Goal: Information Seeking & Learning: Learn about a topic

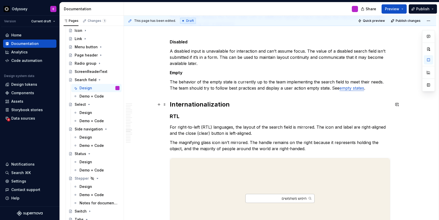
scroll to position [1227, 0]
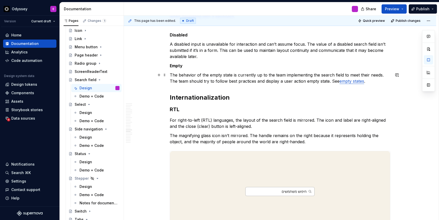
click at [365, 82] on p "The behavior of the empty state is currently up to the team implementing the se…" at bounding box center [280, 78] width 220 height 12
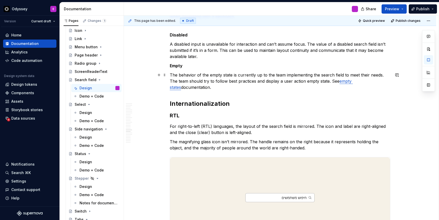
click at [332, 81] on p "The behavior of the empty state is currently up to the team implementing the se…" at bounding box center [280, 81] width 220 height 18
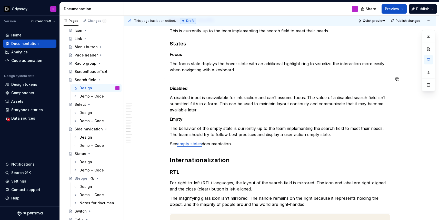
scroll to position [1170, 0]
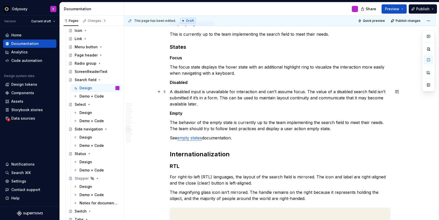
click at [308, 91] on p "A disabled input is unavailable for interaction and can’t assume focus. The val…" at bounding box center [280, 97] width 220 height 18
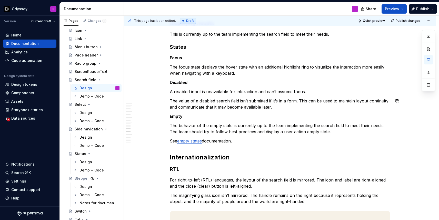
click at [300, 101] on p "The value of a disabled search field isn’t submitted if it’s in a form. This ca…" at bounding box center [280, 104] width 220 height 12
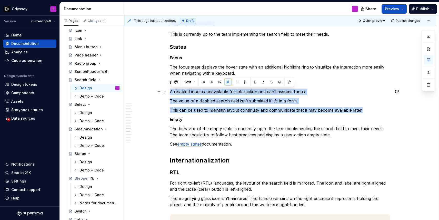
drag, startPoint x: 364, startPoint y: 109, endPoint x: 168, endPoint y: 92, distance: 196.7
click at [237, 79] on button "button" at bounding box center [237, 81] width 7 height 7
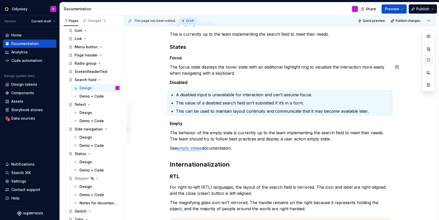
click at [237, 79] on p "Disabled" at bounding box center [280, 82] width 220 height 6
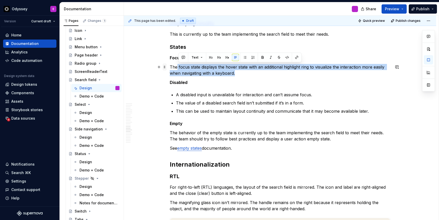
drag, startPoint x: 237, startPoint y: 73, endPoint x: 167, endPoint y: 65, distance: 70.9
click at [245, 59] on button "button" at bounding box center [244, 57] width 7 height 7
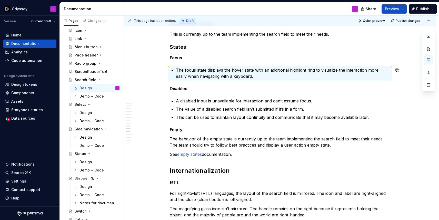
click at [245, 59] on p "Focus" at bounding box center [280, 58] width 220 height 6
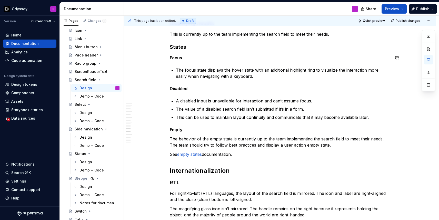
click at [171, 144] on p "The behavior of the empty state is currently up to the team implementing the se…" at bounding box center [280, 142] width 220 height 12
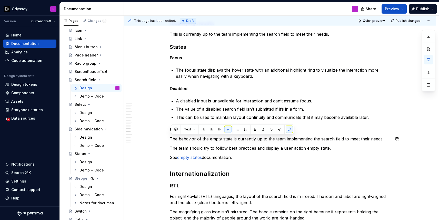
drag, startPoint x: 237, startPoint y: 158, endPoint x: 170, endPoint y: 137, distance: 70.7
click at [239, 129] on button "button" at bounding box center [237, 129] width 7 height 7
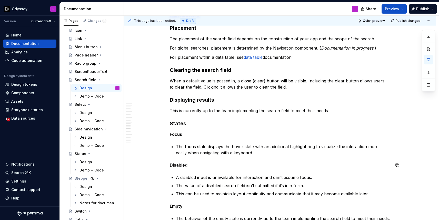
scroll to position [1093, 0]
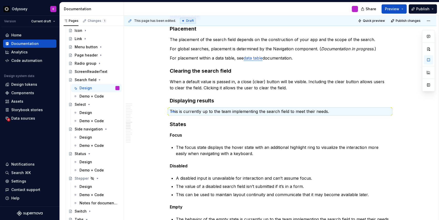
drag, startPoint x: 170, startPoint y: 111, endPoint x: 175, endPoint y: 111, distance: 4.4
click at [175, 111] on div "This page has been edited. Draft Quick preview Publish changes Search field Edi…" at bounding box center [281, 118] width 315 height 204
click at [215, 108] on p "This is currently up to the team implementing the search field to meet their ne…" at bounding box center [280, 111] width 220 height 6
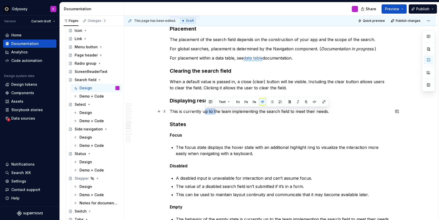
drag, startPoint x: 215, startPoint y: 108, endPoint x: 205, endPoint y: 108, distance: 10.0
click at [205, 108] on p "This is currently up to the team implementing the search field to meet their ne…" at bounding box center [280, 111] width 220 height 6
click at [271, 100] on button "button" at bounding box center [271, 101] width 7 height 7
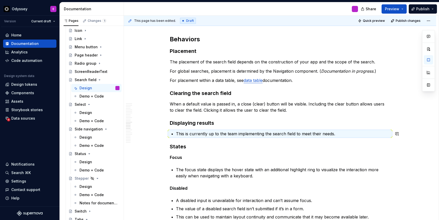
scroll to position [1070, 0]
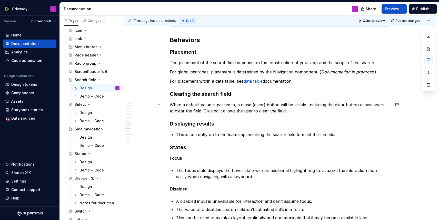
click at [308, 105] on p "When a default value is passed in, a close (clear) button will be visible. Incl…" at bounding box center [280, 107] width 220 height 12
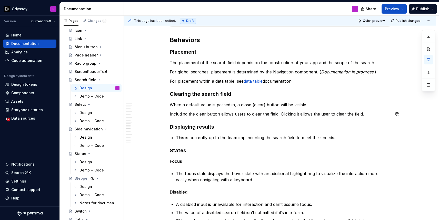
click at [281, 113] on p "Including the clear button allows users to clear the field. Clicking it allows …" at bounding box center [280, 114] width 220 height 6
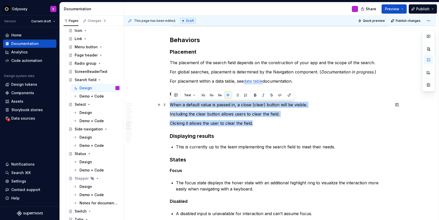
drag, startPoint x: 258, startPoint y: 123, endPoint x: 170, endPoint y: 104, distance: 90.2
click at [236, 94] on button "button" at bounding box center [237, 94] width 7 height 7
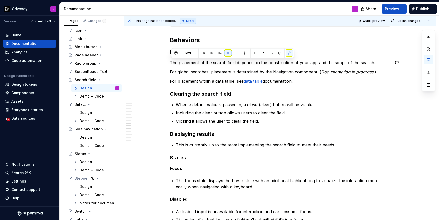
drag, startPoint x: 300, startPoint y: 81, endPoint x: 162, endPoint y: 58, distance: 140.2
click at [235, 51] on button "button" at bounding box center [237, 52] width 7 height 7
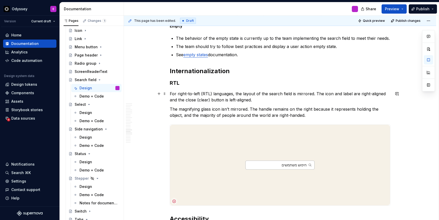
scroll to position [1291, 0]
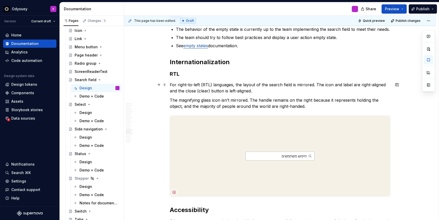
click at [316, 84] on p "For right-to-left (RTL) languages, the layout of the search field is mirrored. …" at bounding box center [280, 87] width 220 height 12
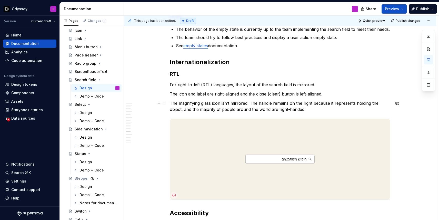
click at [251, 103] on p "The magnifying glass icon isn’t mirrored. The handle remains on the right becau…" at bounding box center [280, 106] width 220 height 12
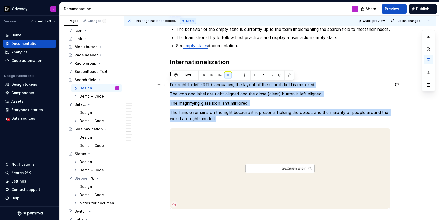
drag, startPoint x: 222, startPoint y: 119, endPoint x: 170, endPoint y: 87, distance: 61.5
click at [235, 73] on button "button" at bounding box center [237, 74] width 7 height 7
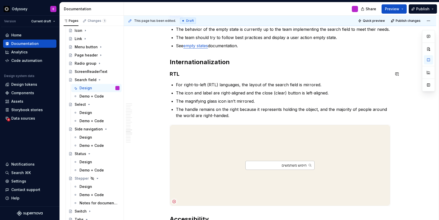
type textarea "*"
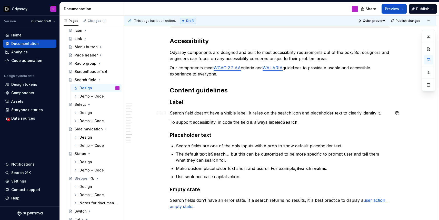
scroll to position [1470, 0]
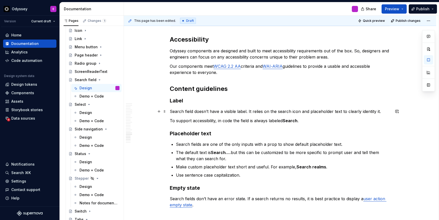
click at [249, 111] on p "Search field doesn’t have a visible label. It relies on the search icon and pla…" at bounding box center [280, 111] width 220 height 6
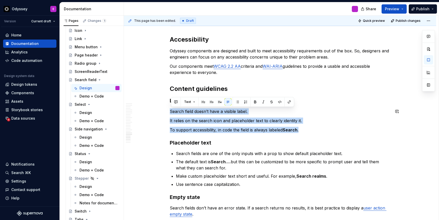
drag, startPoint x: 304, startPoint y: 130, endPoint x: 171, endPoint y: 108, distance: 134.1
click at [237, 102] on button "button" at bounding box center [237, 101] width 7 height 7
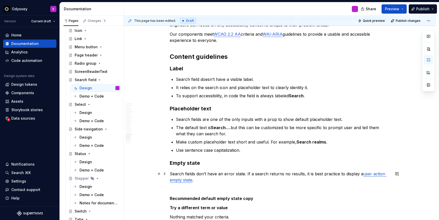
scroll to position [1509, 0]
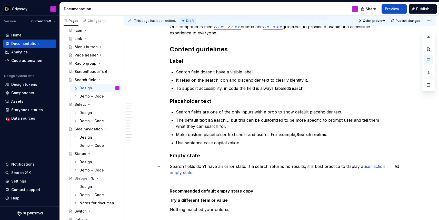
click at [247, 166] on p "Search fields don’t have an error state. If a search returns no results, it is …" at bounding box center [280, 169] width 220 height 12
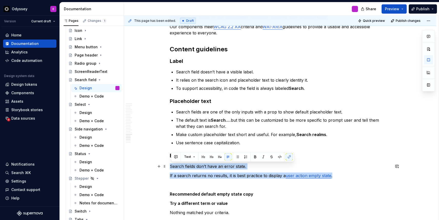
drag, startPoint x: 338, startPoint y: 175, endPoint x: 169, endPoint y: 166, distance: 169.3
click at [237, 156] on button "button" at bounding box center [237, 156] width 7 height 7
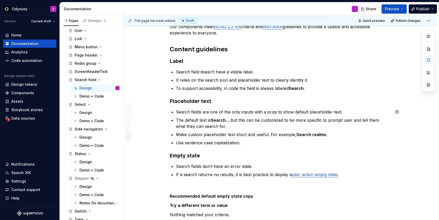
click at [320, 175] on link "user action empty state" at bounding box center [315, 174] width 46 height 5
click at [309, 175] on link "user action empty state" at bounding box center [315, 174] width 46 height 5
click at [299, 175] on link "user action empty state" at bounding box center [315, 174] width 46 height 5
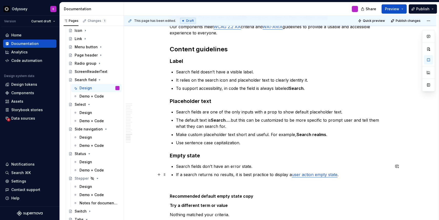
click at [293, 176] on link "user action empty state" at bounding box center [315, 174] width 46 height 5
click at [313, 175] on link "user action empty state" at bounding box center [315, 174] width 46 height 5
click at [305, 165] on button "button" at bounding box center [305, 164] width 7 height 7
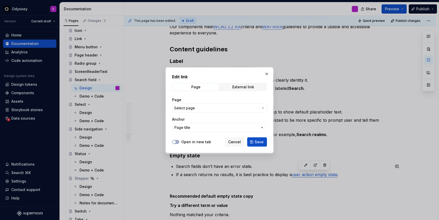
click at [228, 107] on span "Select page" at bounding box center [216, 107] width 85 height 5
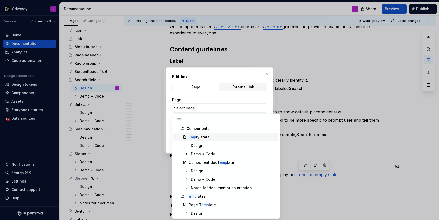
type input "emp"
click at [206, 136] on div "Emp ty state" at bounding box center [199, 136] width 21 height 5
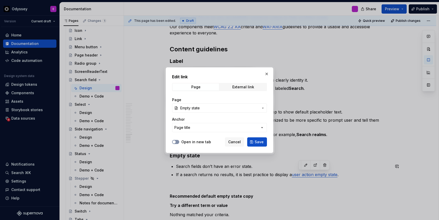
click at [174, 142] on span "button" at bounding box center [173, 141] width 3 height 3
click at [260, 141] on span "Save" at bounding box center [258, 141] width 9 height 5
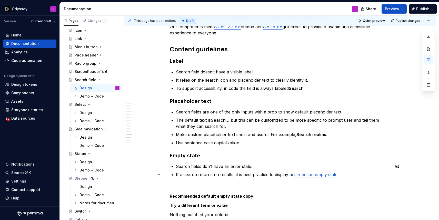
click at [345, 174] on p "If a search returns no results, it is best practice to display a user action em…" at bounding box center [283, 174] width 214 height 6
click at [325, 173] on link "user action empty state" at bounding box center [315, 174] width 46 height 5
click at [186, 189] on p at bounding box center [280, 186] width 220 height 6
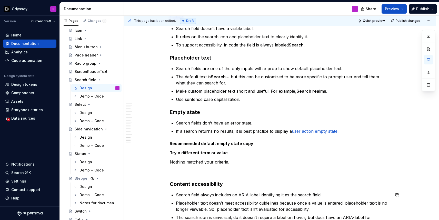
scroll to position [1554, 0]
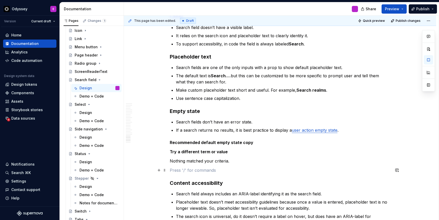
click at [187, 170] on p at bounding box center [280, 170] width 220 height 6
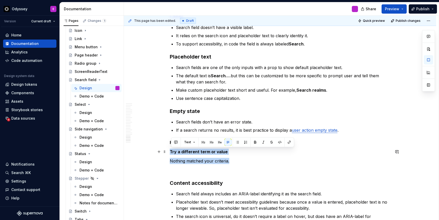
drag, startPoint x: 230, startPoint y: 161, endPoint x: 169, endPoint y: 149, distance: 62.2
click at [235, 141] on button "button" at bounding box center [237, 141] width 7 height 7
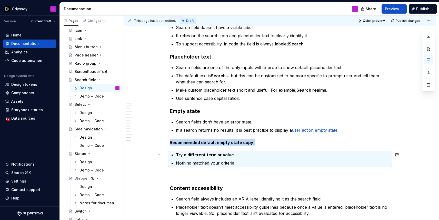
click at [235, 155] on p "Try a different term or value" at bounding box center [283, 154] width 214 height 6
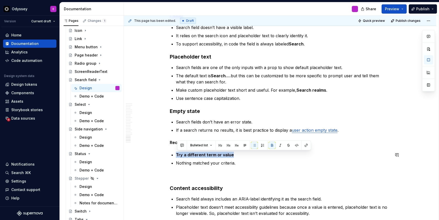
drag, startPoint x: 235, startPoint y: 155, endPoint x: 181, endPoint y: 151, distance: 54.5
click at [271, 145] on button "button" at bounding box center [271, 144] width 7 height 7
click at [236, 162] on p "Nothing matched your criteria." at bounding box center [283, 163] width 214 height 6
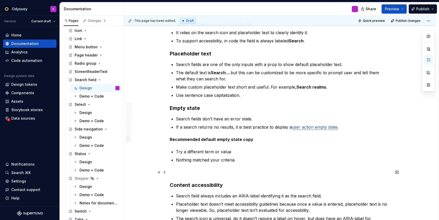
click at [195, 173] on p at bounding box center [280, 172] width 220 height 6
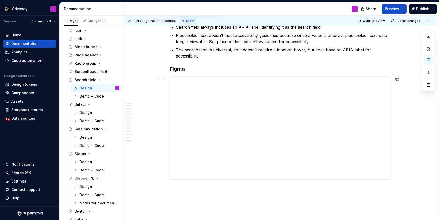
scroll to position [1713, 0]
click at [165, 70] on span at bounding box center [164, 68] width 4 height 7
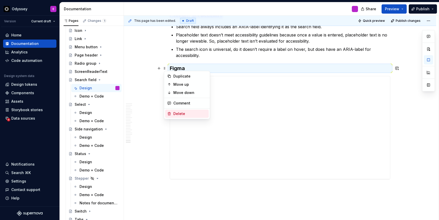
click at [172, 112] on div "Delete" at bounding box center [187, 113] width 44 height 8
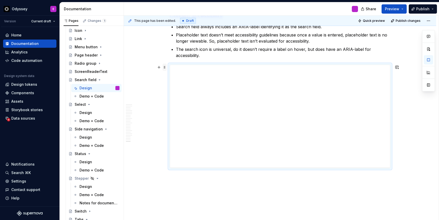
click at [166, 68] on span at bounding box center [164, 67] width 4 height 7
click at [170, 113] on icon at bounding box center [169, 112] width 4 height 4
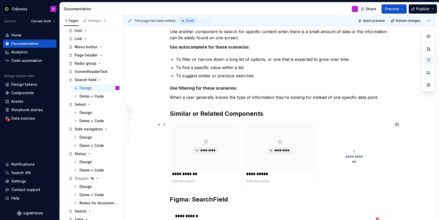
scroll to position [334, 0]
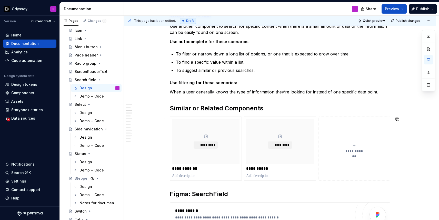
click at [356, 146] on icon "submit" at bounding box center [354, 145] width 4 height 4
type textarea "*"
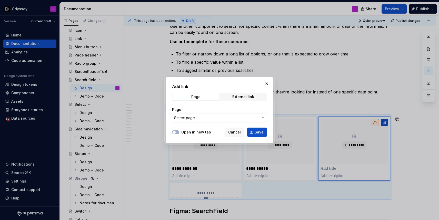
click at [198, 118] on span "Select page" at bounding box center [216, 117] width 85 height 5
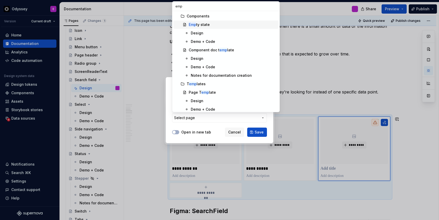
type input "emp"
click at [208, 23] on div "Emp ty state" at bounding box center [199, 24] width 21 height 5
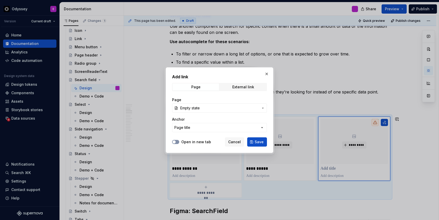
click at [174, 142] on span "button" at bounding box center [173, 141] width 3 height 3
click at [254, 143] on button "Save" at bounding box center [257, 141] width 20 height 9
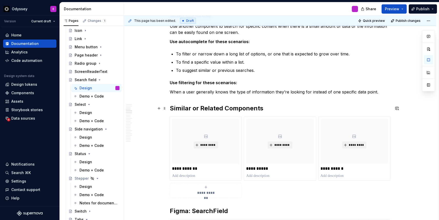
click at [200, 108] on h2 "Similar or Related Components" at bounding box center [280, 108] width 220 height 8
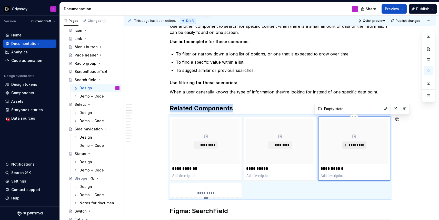
click at [356, 145] on span "*********" at bounding box center [356, 145] width 16 height 4
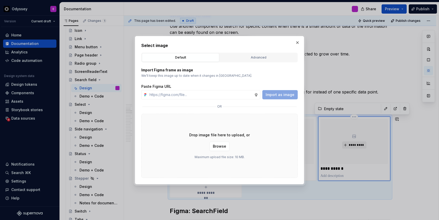
type textarea "*"
type input "https://www.figma.com/design/FwOHteDCOQHgvtMOU6LrZT/%F0%9F%92%9F-Supernova-grap…"
type textarea "*"
type input "https://www.figma.com/design/FwOHteDCOQHgvtMOU6LrZT/%F0%9F%92%9F-Supernova-grap…"
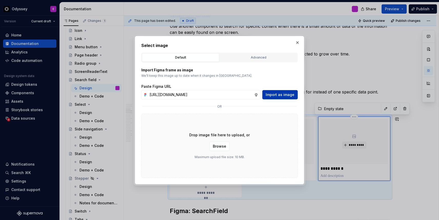
scroll to position [0, 0]
click at [279, 95] on span "Import as image" at bounding box center [279, 94] width 29 height 5
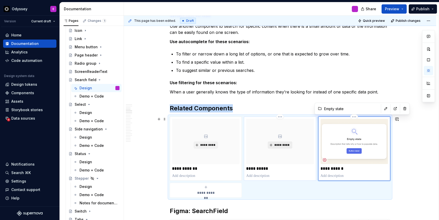
type textarea "*"
type input "Data table"
click at [280, 144] on span "*********" at bounding box center [282, 145] width 16 height 4
type textarea "*"
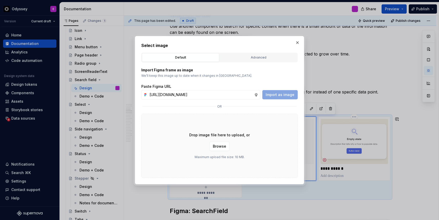
scroll to position [0, 182]
type input "https://www.figma.com/design/FwOHteDCOQHgvtMOU6LrZT/%F0%9F%92%9F-Supernova-grap…"
click at [286, 94] on span "Import as image" at bounding box center [279, 94] width 29 height 5
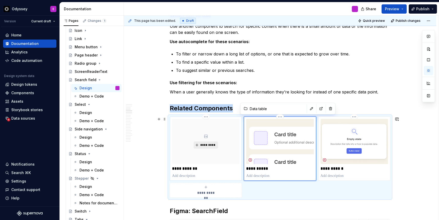
type textarea "*"
type input "Autocomplete"
click at [204, 145] on span "*********" at bounding box center [208, 145] width 16 height 4
type textarea "*"
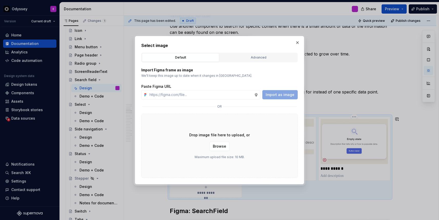
type input "https://www.figma.com/design/FwOHteDCOQHgvtMOU6LrZT/%F0%9F%92%9F-Supernova-grap…"
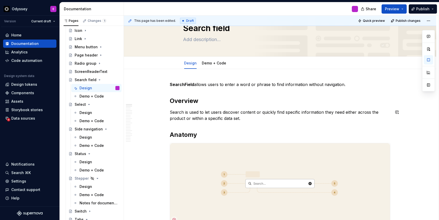
scroll to position [0, 0]
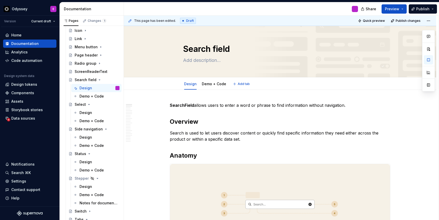
type textarea "*"
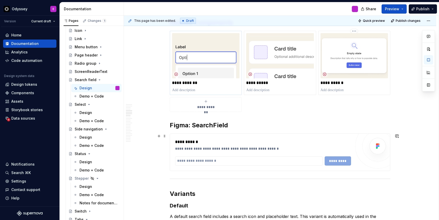
scroll to position [428, 0]
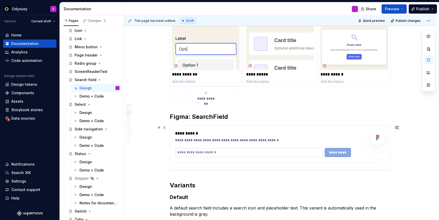
click at [200, 153] on input "text" at bounding box center [248, 152] width 147 height 9
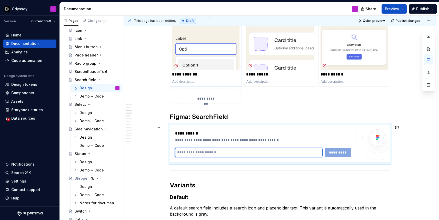
paste input "**********"
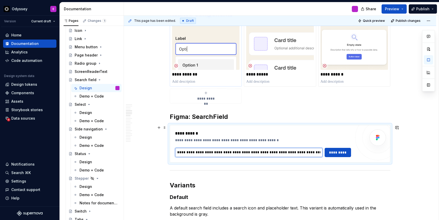
scroll to position [0, 81]
type input "**********"
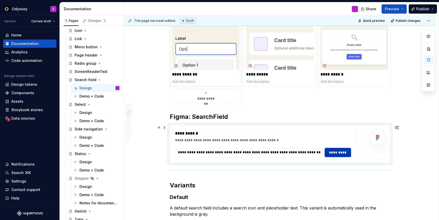
scroll to position [0, 0]
click at [335, 152] on span "*********" at bounding box center [338, 152] width 20 height 5
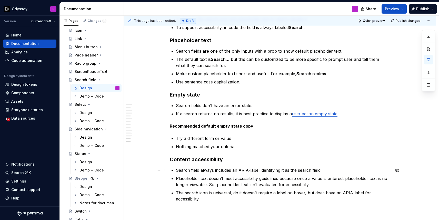
scroll to position [1634, 0]
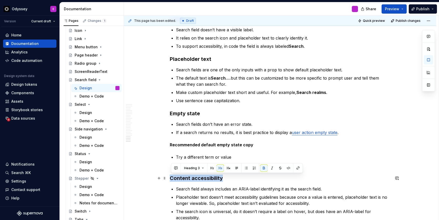
drag, startPoint x: 226, startPoint y: 179, endPoint x: 170, endPoint y: 179, distance: 55.6
click at [211, 168] on button "button" at bounding box center [211, 167] width 7 height 7
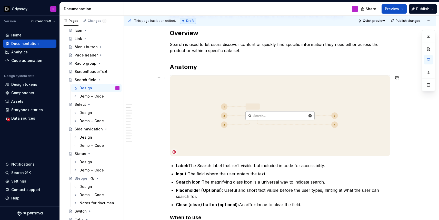
scroll to position [0, 0]
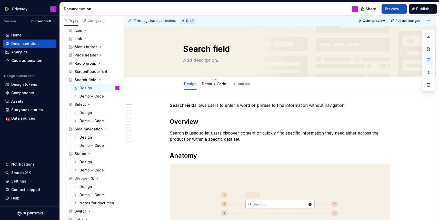
click at [218, 82] on link "Demo + Code" at bounding box center [214, 83] width 24 height 4
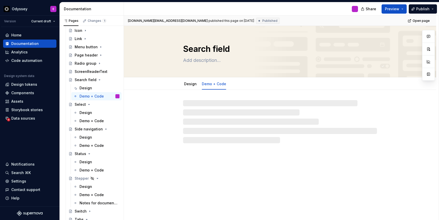
type textarea "*"
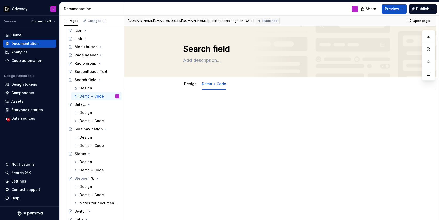
click at [203, 111] on div at bounding box center [280, 111] width 220 height 19
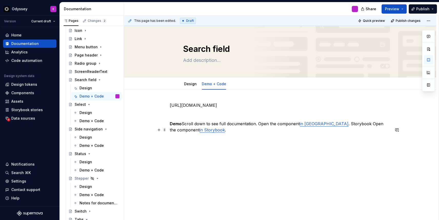
click at [184, 129] on p "Demo Scroll down to see full documentation. Open the component in Figma . Story…" at bounding box center [280, 126] width 220 height 12
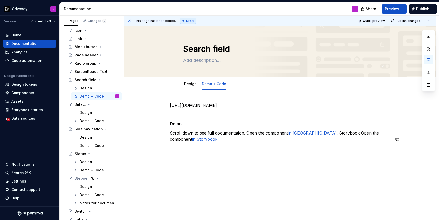
click at [247, 139] on p "Scroll down to see full documentation. Open the component in Figma . Storybook …" at bounding box center [280, 136] width 220 height 12
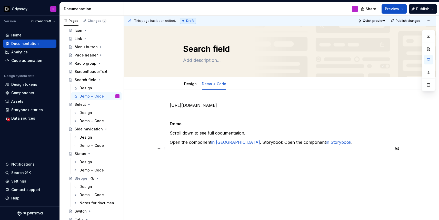
click at [232, 145] on p "Open the component in Figma . Storybook Open the component in Storybook ." at bounding box center [280, 142] width 220 height 6
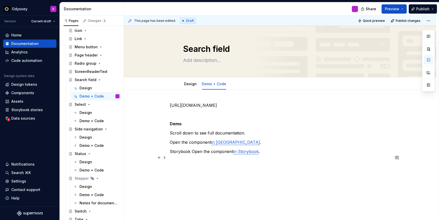
click at [192, 154] on p "Storybook Open the component in Storybook ." at bounding box center [280, 151] width 220 height 6
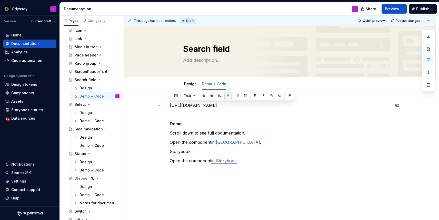
drag, startPoint x: 230, startPoint y: 111, endPoint x: 169, endPoint y: 105, distance: 61.0
click at [169, 105] on div "https://www.figma.com/design/zh7A9gjaDlI50Hctdvd1OB/Odyssey-Components?m=auto&n…" at bounding box center [280, 163] width 312 height 146
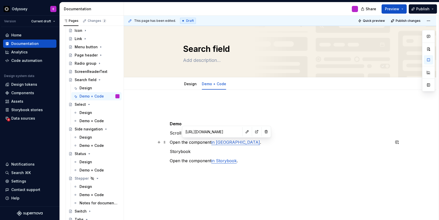
click at [219, 141] on link "in [GEOGRAPHIC_DATA]" at bounding box center [235, 141] width 49 height 5
click at [243, 131] on button "button" at bounding box center [246, 131] width 7 height 7
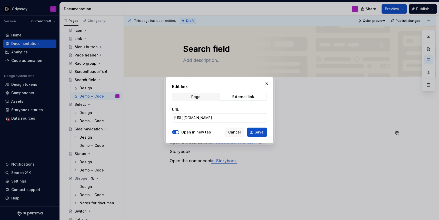
click at [210, 116] on input "https://www.figma.com/file/yIIQe0PV8r74WL4dfbzdox/Labs-%2F-Switch?type=design&n…" at bounding box center [219, 117] width 95 height 9
paste input "design/zh7A9gjaDlI50Hctdvd1OB/Odyssey-Components?m=auto&node-id=10-42&t=rMUUOUw…"
type input "https://www.figma.com/design/zh7A9gjaDlI50Hctdvd1OB/Odyssey-Components?m=auto&n…"
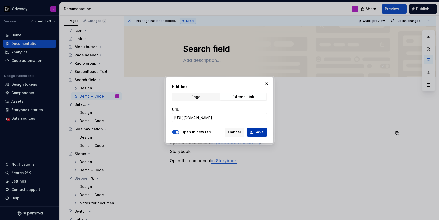
click at [262, 132] on span "Save" at bounding box center [258, 131] width 9 height 5
type textarea "*"
type input "https://www.figma.com/design/zh7A9gjaDlI50Hctdvd1OB/Odyssey-Components?m=auto&n…"
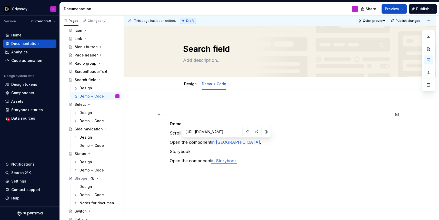
click at [232, 114] on p at bounding box center [280, 114] width 220 height 6
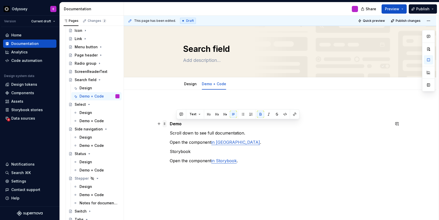
drag, startPoint x: 184, startPoint y: 123, endPoint x: 166, endPoint y: 122, distance: 18.0
click at [170, 122] on div "Demo Scroll down to see full documentation. Open the component in Figma . Story…" at bounding box center [280, 136] width 220 height 68
click at [181, 125] on strong "Demo" at bounding box center [176, 123] width 12 height 5
drag, startPoint x: 183, startPoint y: 125, endPoint x: 171, endPoint y: 123, distance: 11.9
click at [171, 123] on strong "Demo" at bounding box center [176, 123] width 12 height 5
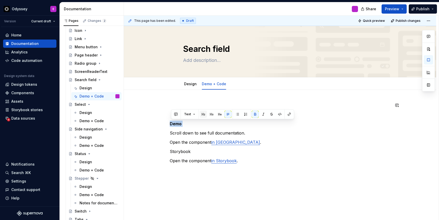
click at [203, 113] on button "button" at bounding box center [203, 113] width 7 height 7
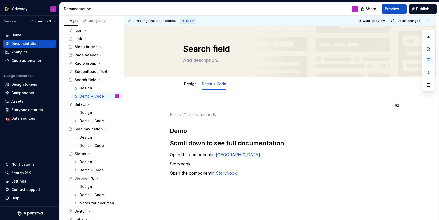
click at [203, 113] on p at bounding box center [280, 114] width 220 height 6
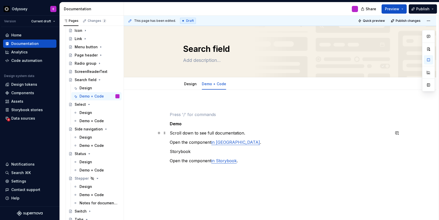
click at [171, 132] on p "Scroll down to see full documentation." at bounding box center [280, 133] width 220 height 6
drag, startPoint x: 182, startPoint y: 125, endPoint x: 170, endPoint y: 124, distance: 12.1
click at [170, 124] on div "Demo Scroll down to see full documentation. Open the component in Figma . Story…" at bounding box center [280, 163] width 312 height 146
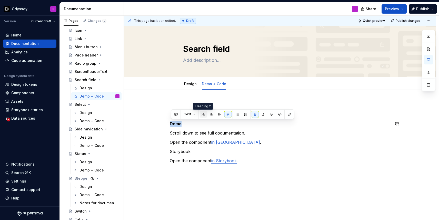
click at [202, 114] on button "button" at bounding box center [203, 113] width 7 height 7
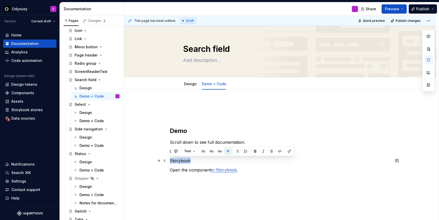
drag, startPoint x: 191, startPoint y: 161, endPoint x: 170, endPoint y: 159, distance: 21.1
click at [170, 159] on div "Demo Scroll down to see full documentation. Open the component in Figma . Story…" at bounding box center [280, 167] width 312 height 155
click at [203, 149] on button "button" at bounding box center [203, 150] width 7 height 7
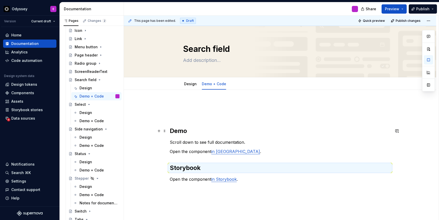
click at [169, 130] on div "Demo Scroll down to see full documentation. Open the component in Figma . Story…" at bounding box center [280, 172] width 312 height 164
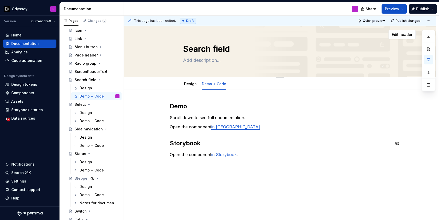
type textarea "*"
click at [229, 156] on link "in Storybook" at bounding box center [223, 154] width 25 height 5
click at [254, 145] on button "button" at bounding box center [257, 143] width 7 height 7
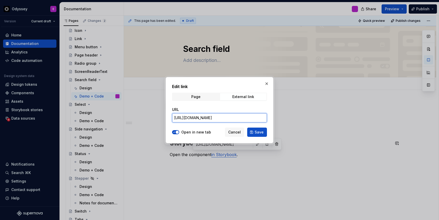
click at [233, 118] on input "https://odyssey-storybook.okta.design/?path=/docs/odyssey-core-fields-switch--d…" at bounding box center [219, 117] width 95 height 9
paste input "earchfield"
type input "https://odyssey-storybook.okta.design/?path=/docs/odyssey-core-fields-searchfie…"
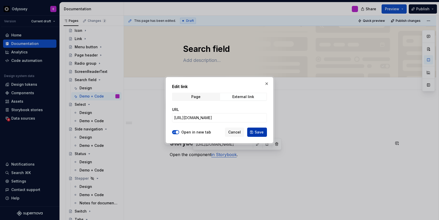
click at [260, 132] on span "Save" at bounding box center [258, 131] width 9 height 5
type textarea "*"
type input "https://odyssey-storybook.okta.design/?path=/docs/odyssey-core-fields-searchfie…"
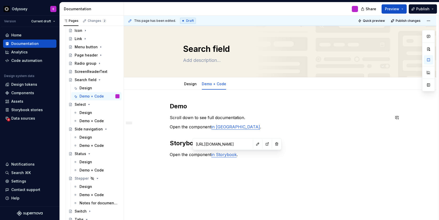
click at [274, 125] on p "Open the component in Figma ." at bounding box center [280, 126] width 220 height 6
click at [247, 154] on p "Open the component in Storybook ." at bounding box center [280, 154] width 220 height 6
click at [160, 163] on button "button" at bounding box center [158, 163] width 7 height 7
click at [175, 175] on p at bounding box center [280, 173] width 220 height 6
click at [172, 162] on p at bounding box center [280, 163] width 220 height 6
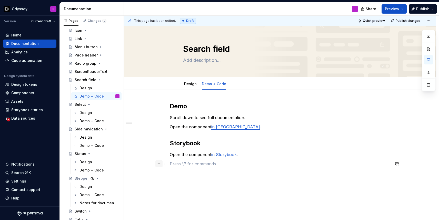
click at [160, 163] on button "button" at bounding box center [158, 163] width 7 height 7
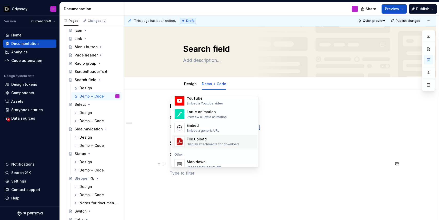
scroll to position [267, 0]
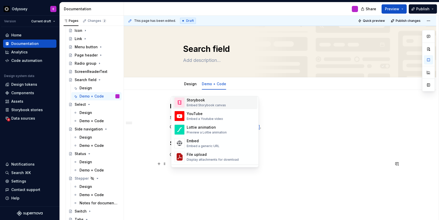
click at [196, 103] on div "Embed Storybook canvas" at bounding box center [205, 105] width 39 height 4
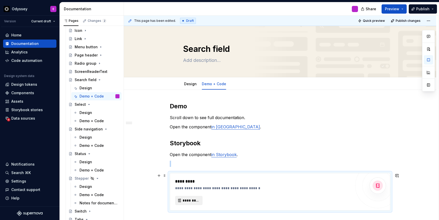
click at [188, 200] on span "*********" at bounding box center [190, 200] width 17 height 5
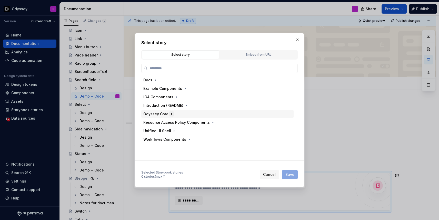
click at [170, 116] on icon "button" at bounding box center [171, 114] width 4 height 4
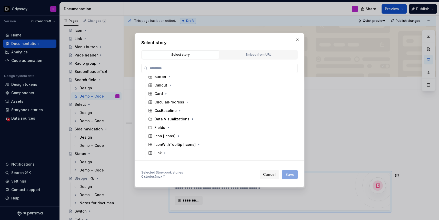
scroll to position [74, 0]
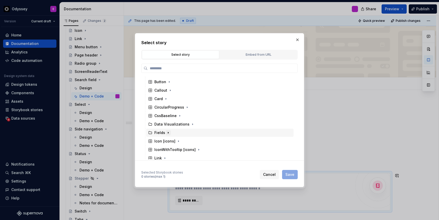
click at [167, 131] on icon "button" at bounding box center [168, 132] width 4 height 4
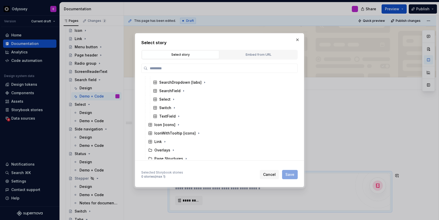
scroll to position [246, 0]
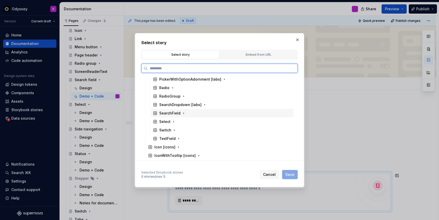
click at [168, 113] on div "SearchField" at bounding box center [169, 112] width 21 height 5
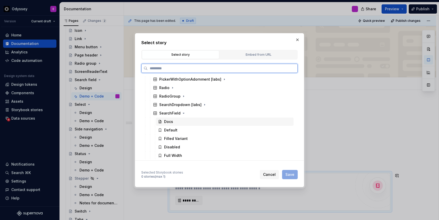
click at [168, 122] on div "Docs" at bounding box center [168, 121] width 9 height 5
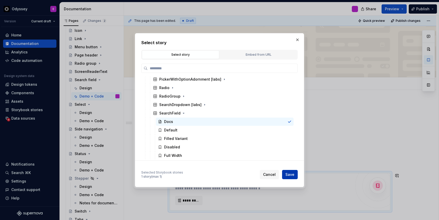
click at [292, 174] on span "Save" at bounding box center [289, 174] width 9 height 5
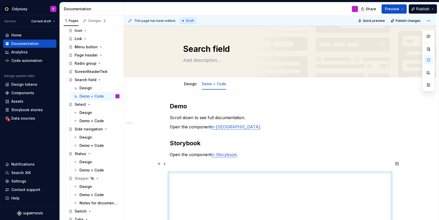
click at [293, 165] on p at bounding box center [280, 163] width 220 height 6
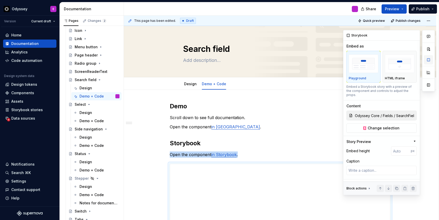
click at [428, 59] on button "button" at bounding box center [427, 59] width 9 height 9
type textarea "*"
click at [400, 146] on input "number" at bounding box center [401, 150] width 20 height 9
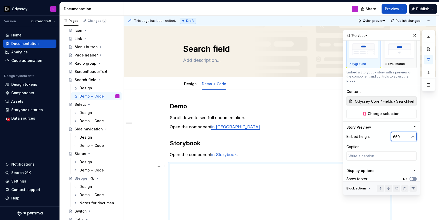
type input "650"
click at [412, 177] on span "button" at bounding box center [411, 178] width 3 height 3
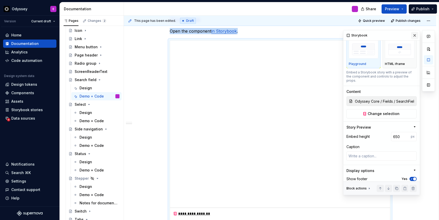
click at [414, 34] on button "button" at bounding box center [414, 35] width 7 height 7
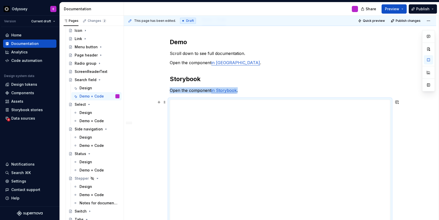
scroll to position [0, 0]
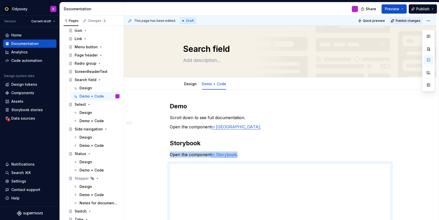
click at [409, 20] on span "Publish changes" at bounding box center [407, 21] width 25 height 4
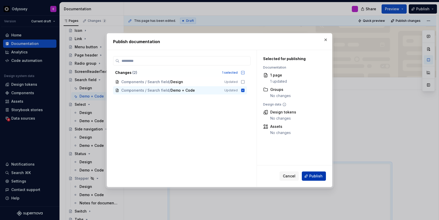
click at [309, 176] on button "Publish" at bounding box center [314, 175] width 24 height 9
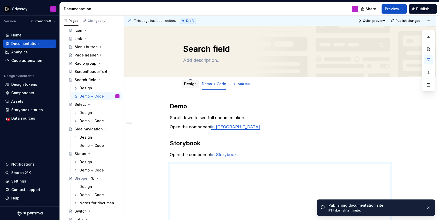
click at [192, 84] on link "Design" at bounding box center [190, 83] width 13 height 4
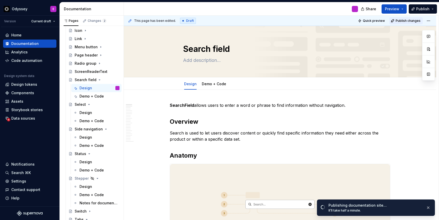
click at [402, 20] on span "Publish changes" at bounding box center [407, 21] width 25 height 4
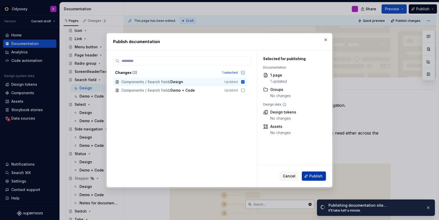
click at [311, 174] on span "Publish" at bounding box center [315, 175] width 13 height 5
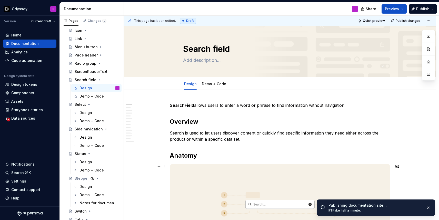
type textarea "*"
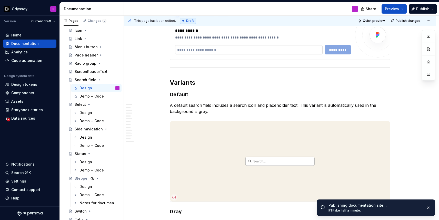
scroll to position [418, 0]
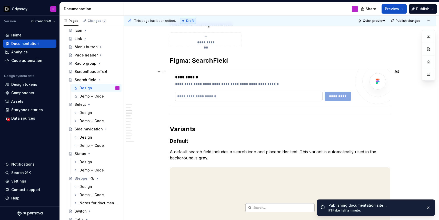
click at [228, 97] on input "text" at bounding box center [248, 95] width 147 height 9
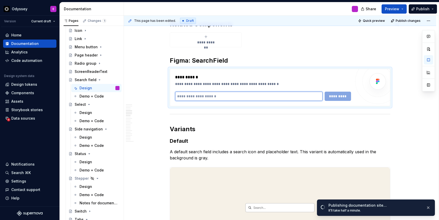
paste input "**********"
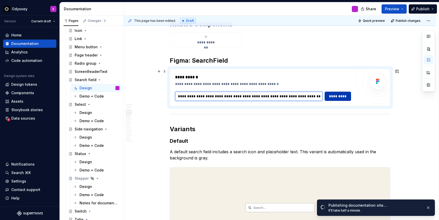
type input "**********"
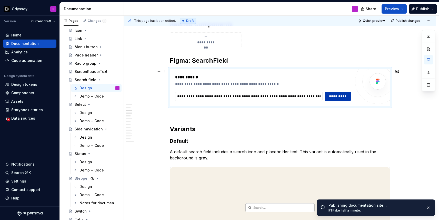
click at [332, 98] on span "*********" at bounding box center [338, 96] width 20 height 5
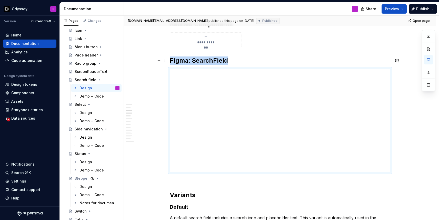
type textarea "*"
click at [301, 58] on h2 "Figma: SearchField" at bounding box center [280, 60] width 220 height 8
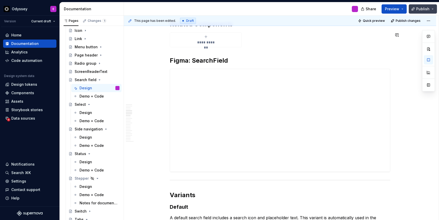
click at [427, 9] on span "Publish" at bounding box center [422, 8] width 13 height 5
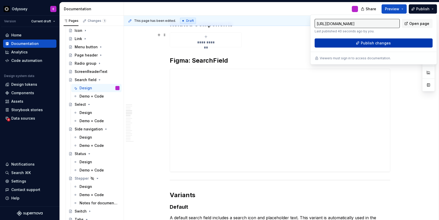
click at [389, 44] on span "Publish changes" at bounding box center [375, 42] width 30 height 5
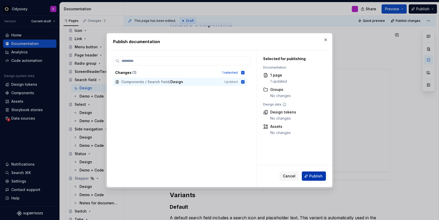
click at [315, 176] on span "Publish" at bounding box center [315, 175] width 13 height 5
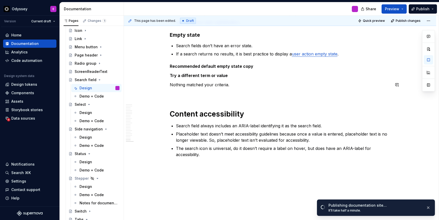
scroll to position [1656, 0]
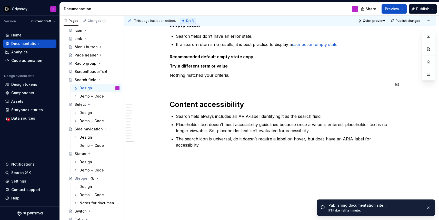
click at [172, 86] on p at bounding box center [280, 84] width 220 height 6
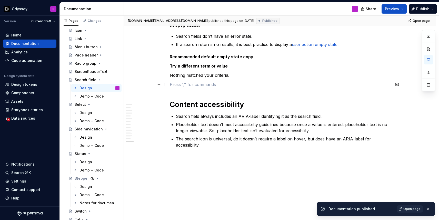
type textarea "*"
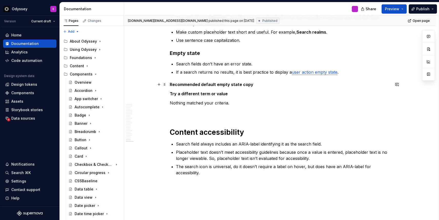
scroll to position [1631, 0]
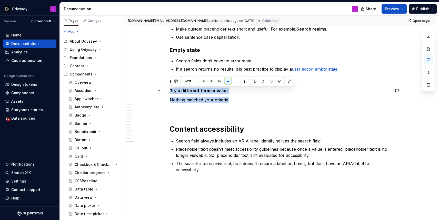
drag, startPoint x: 230, startPoint y: 100, endPoint x: 170, endPoint y: 90, distance: 61.0
click at [255, 80] on button "button" at bounding box center [254, 80] width 7 height 7
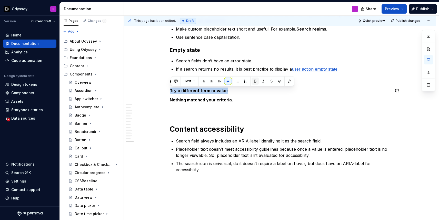
click at [255, 80] on button "button" at bounding box center [254, 80] width 7 height 7
click at [235, 80] on button "button" at bounding box center [237, 80] width 7 height 7
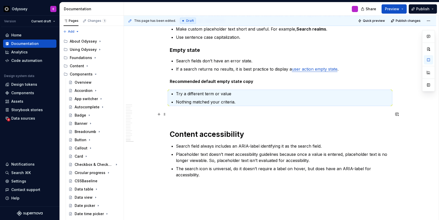
click at [181, 117] on p at bounding box center [280, 114] width 220 height 6
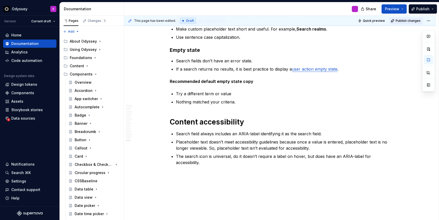
click at [406, 20] on span "Publish changes" at bounding box center [407, 21] width 25 height 4
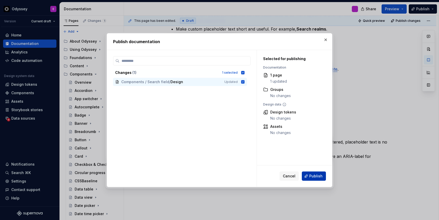
click at [313, 176] on span "Publish" at bounding box center [315, 175] width 13 height 5
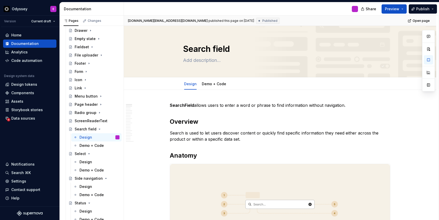
scroll to position [203, 0]
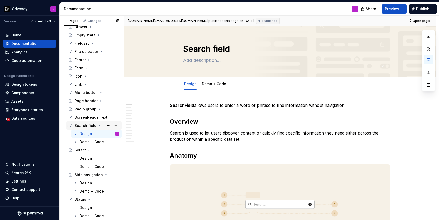
click at [99, 125] on icon "Page tree" at bounding box center [99, 125] width 1 height 1
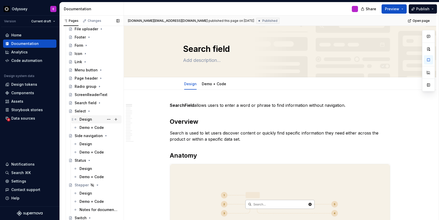
scroll to position [228, 0]
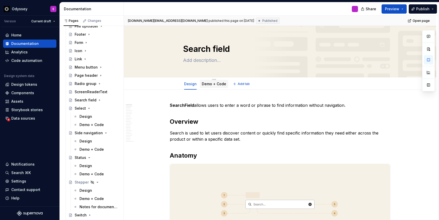
click at [210, 85] on link "Demo + Code" at bounding box center [214, 83] width 24 height 4
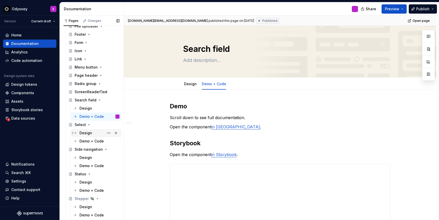
click at [93, 134] on div "Design" at bounding box center [99, 132] width 40 height 7
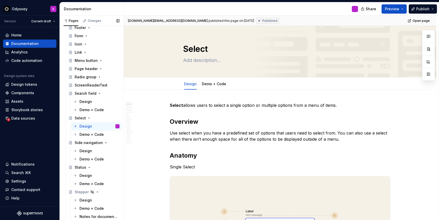
scroll to position [234, 0]
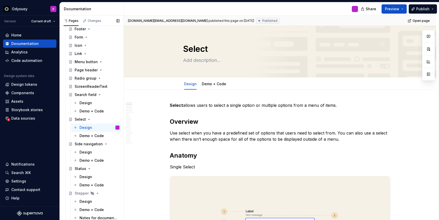
type textarea "*"
